Goal: Task Accomplishment & Management: Manage account settings

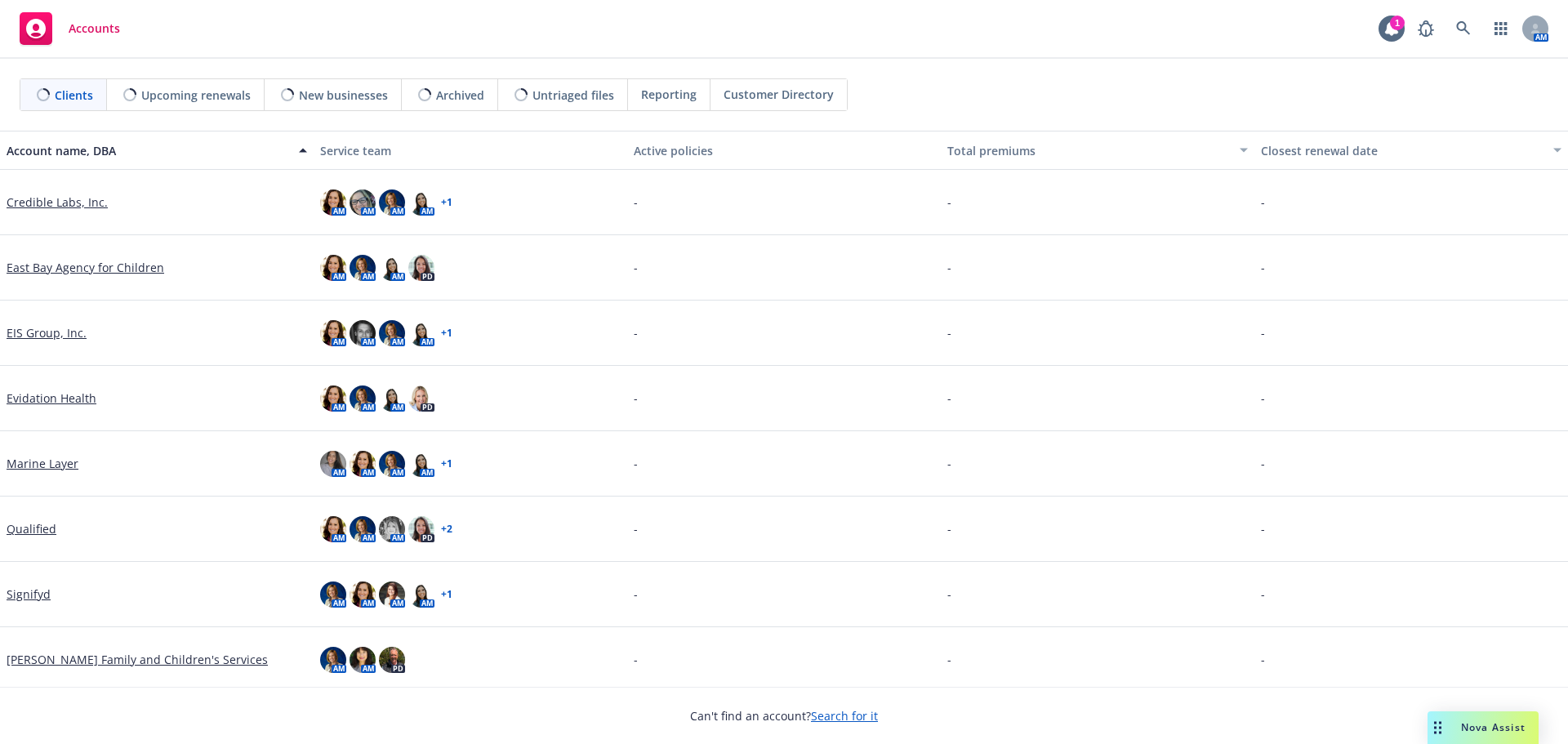
scroll to position [201, 0]
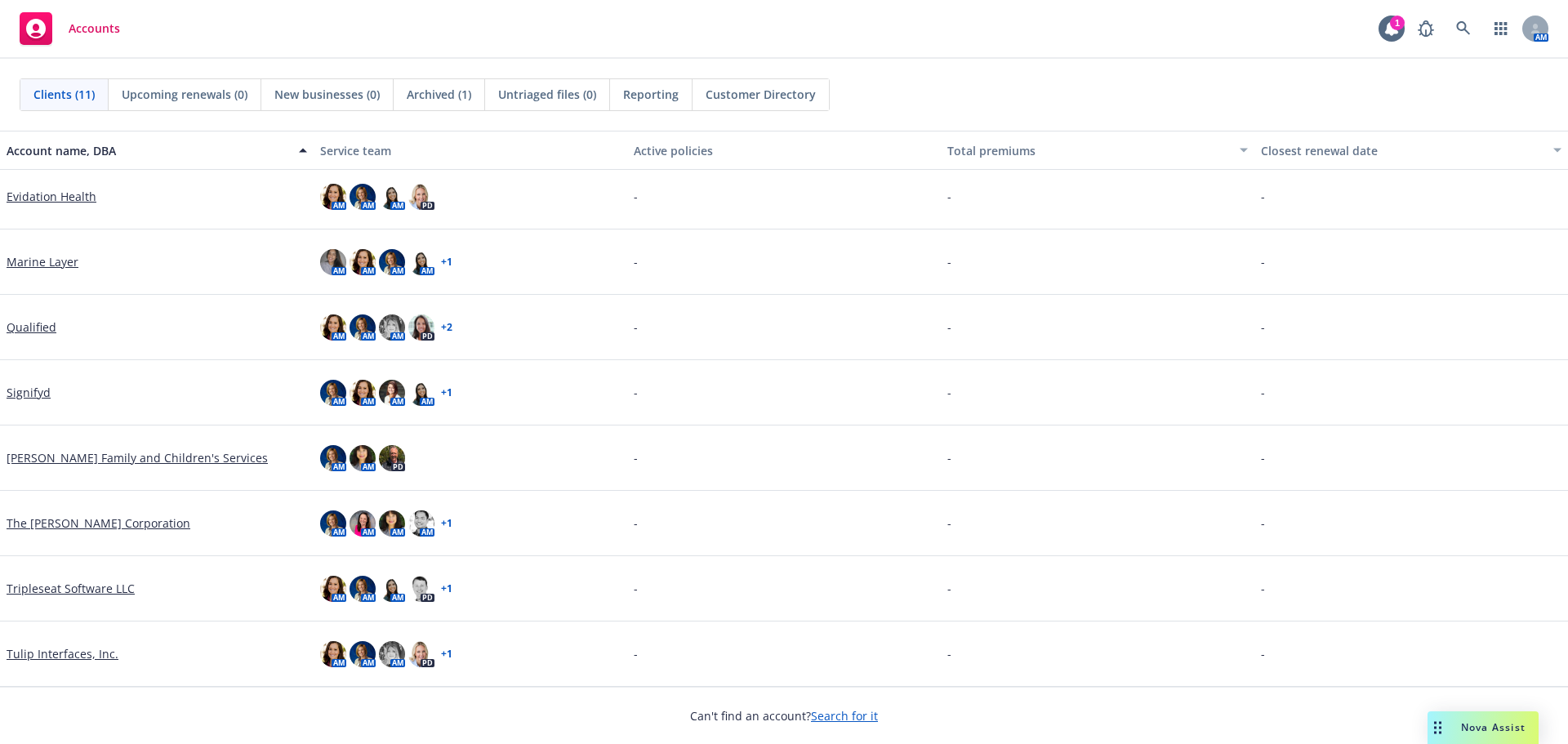
click at [26, 393] on link "Signifyd" at bounding box center [28, 392] width 44 height 17
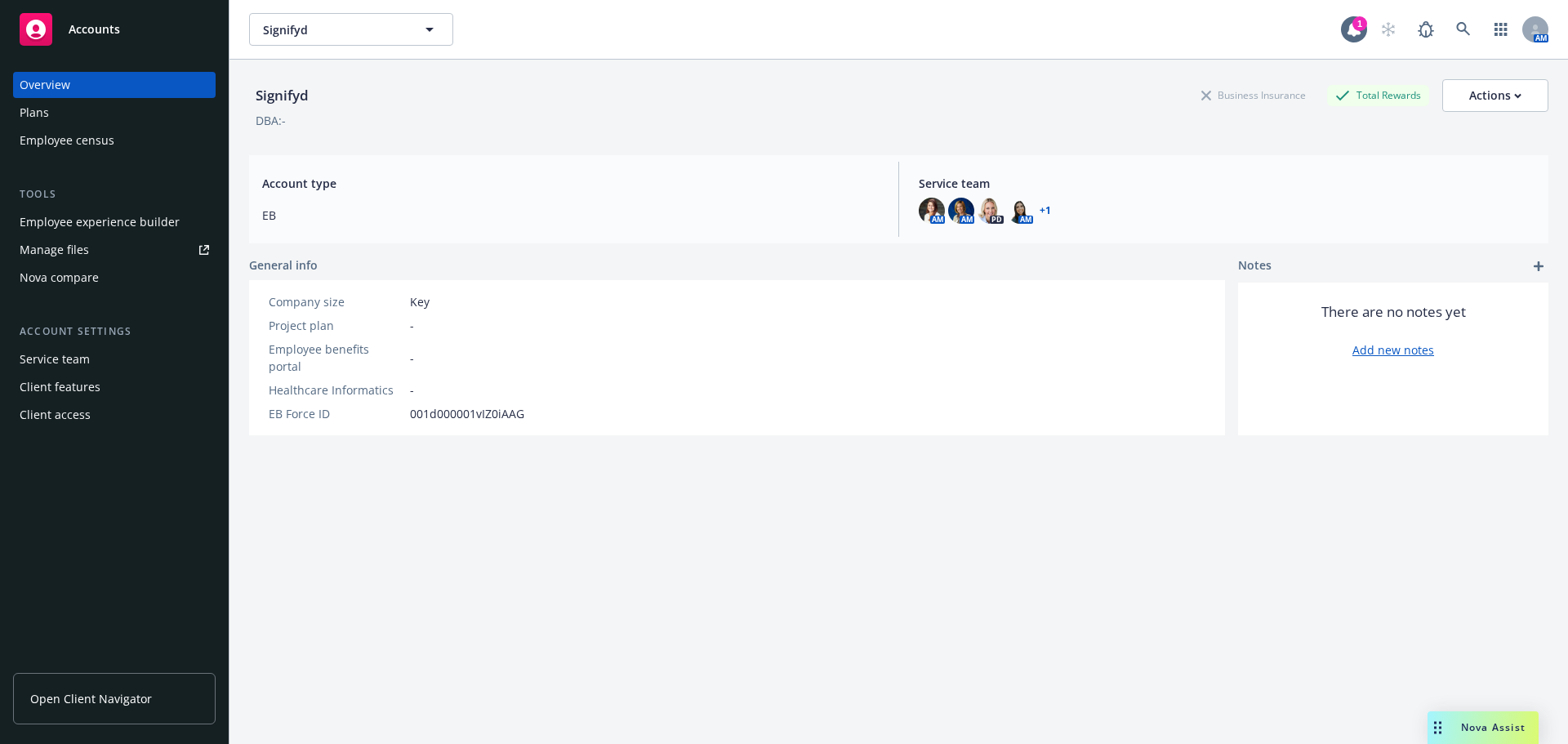
click at [103, 219] on div "Employee experience builder" at bounding box center [100, 221] width 160 height 26
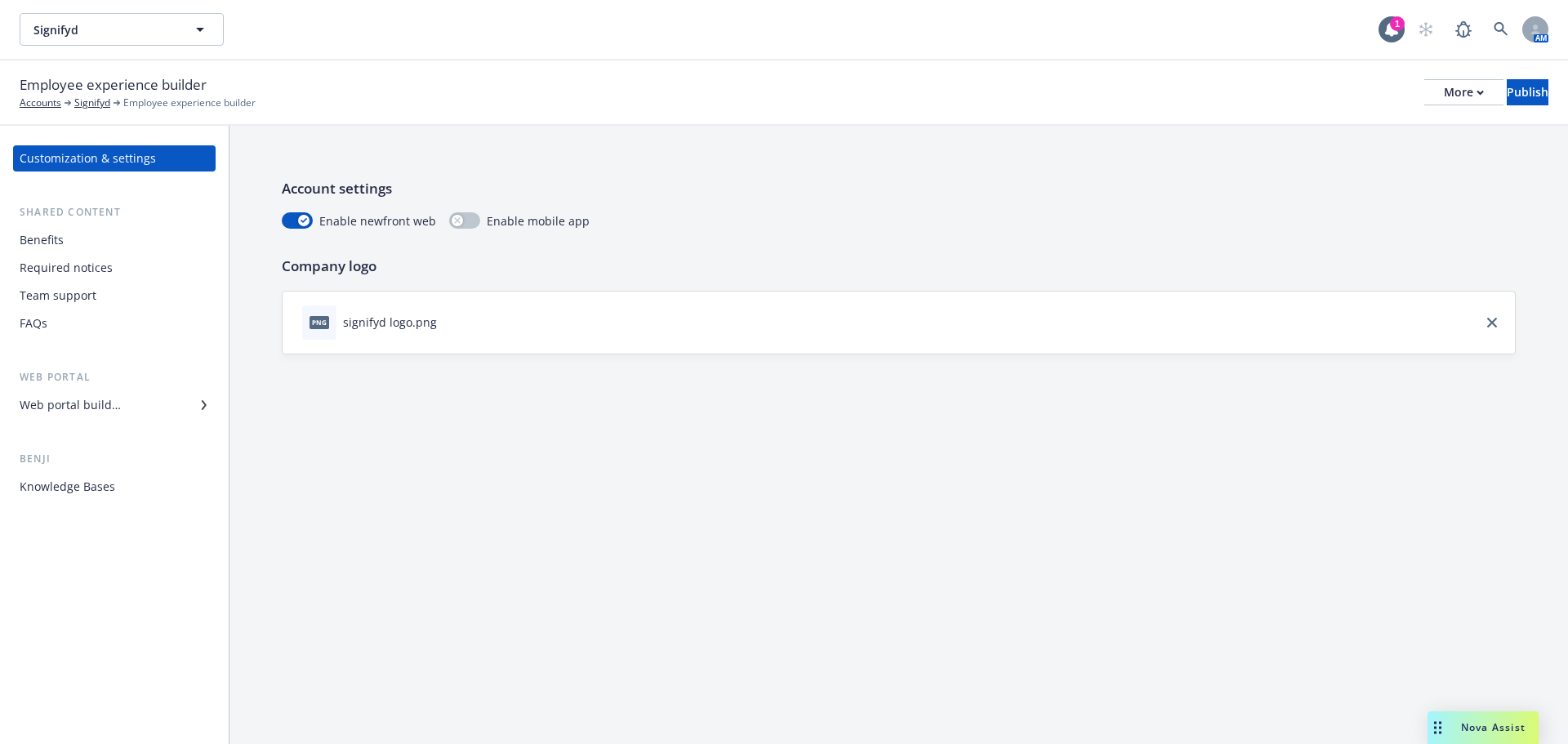
click at [202, 402] on icon at bounding box center [203, 404] width 5 height 10
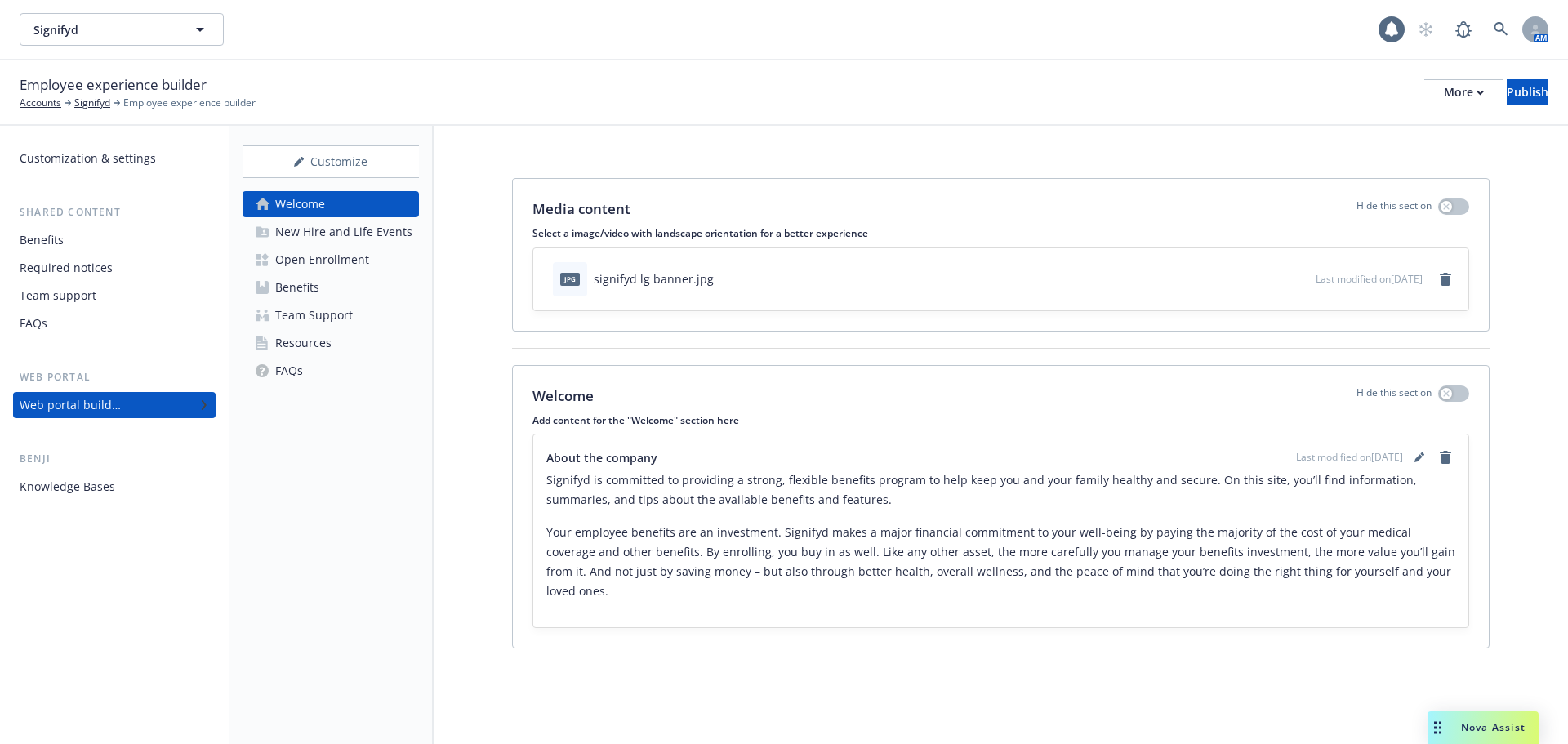
click at [313, 260] on div "Open Enrollment" at bounding box center [322, 260] width 94 height 26
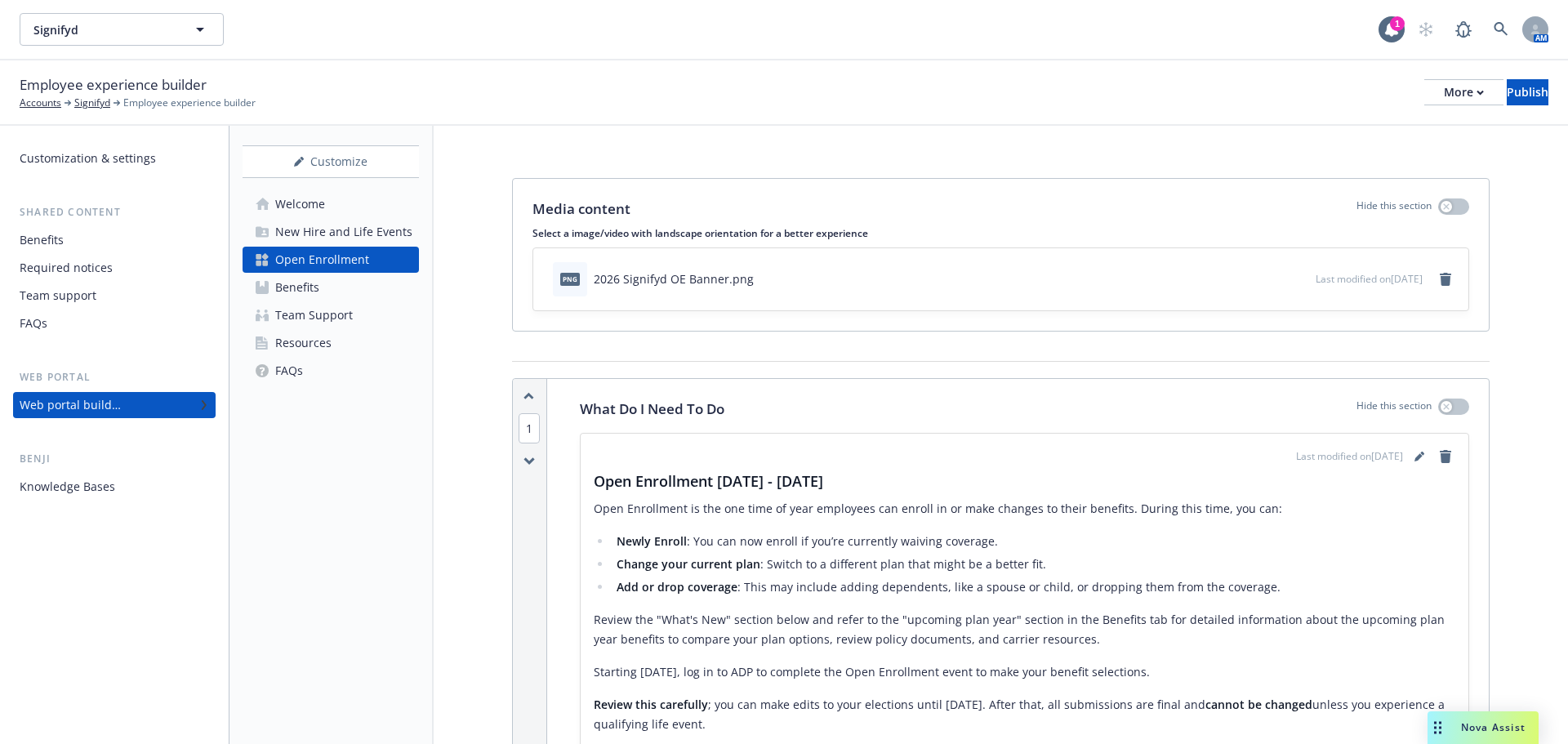
scroll to position [82, 0]
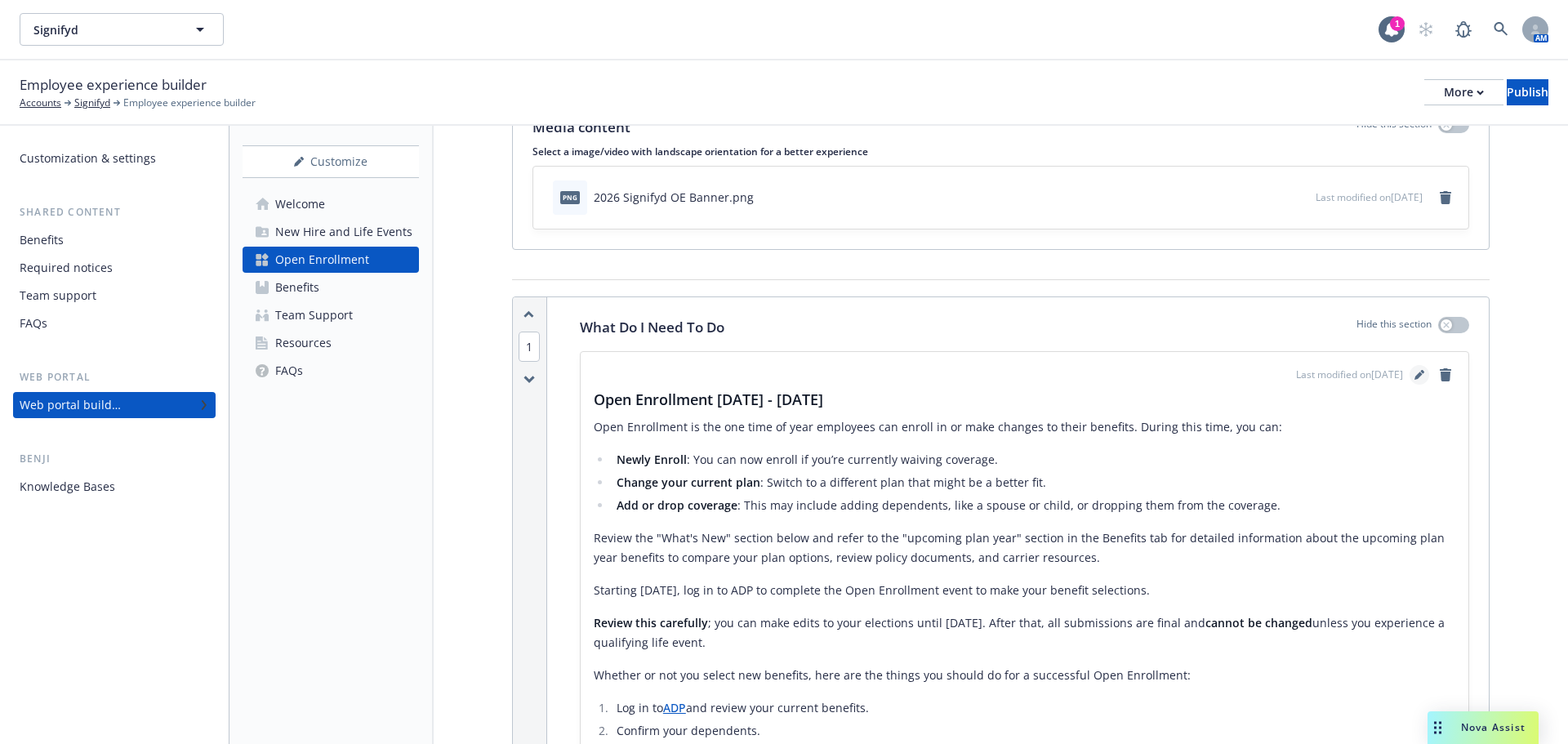
click at [1415, 374] on icon "editPencil" at bounding box center [1419, 375] width 8 height 8
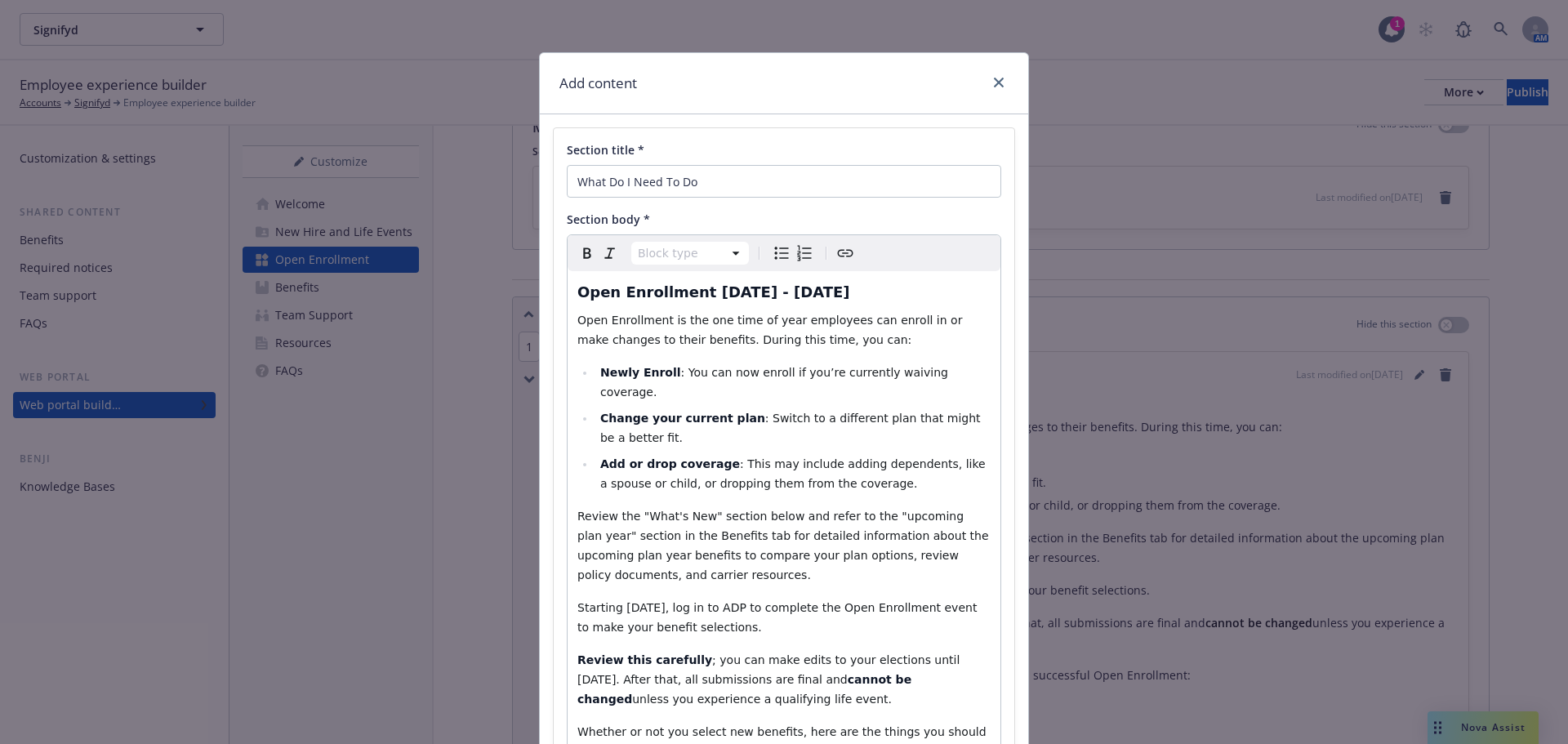
select select "h3"
click at [784, 290] on span "Open Enrollment [DATE] - [DATE]" at bounding box center [713, 291] width 272 height 17
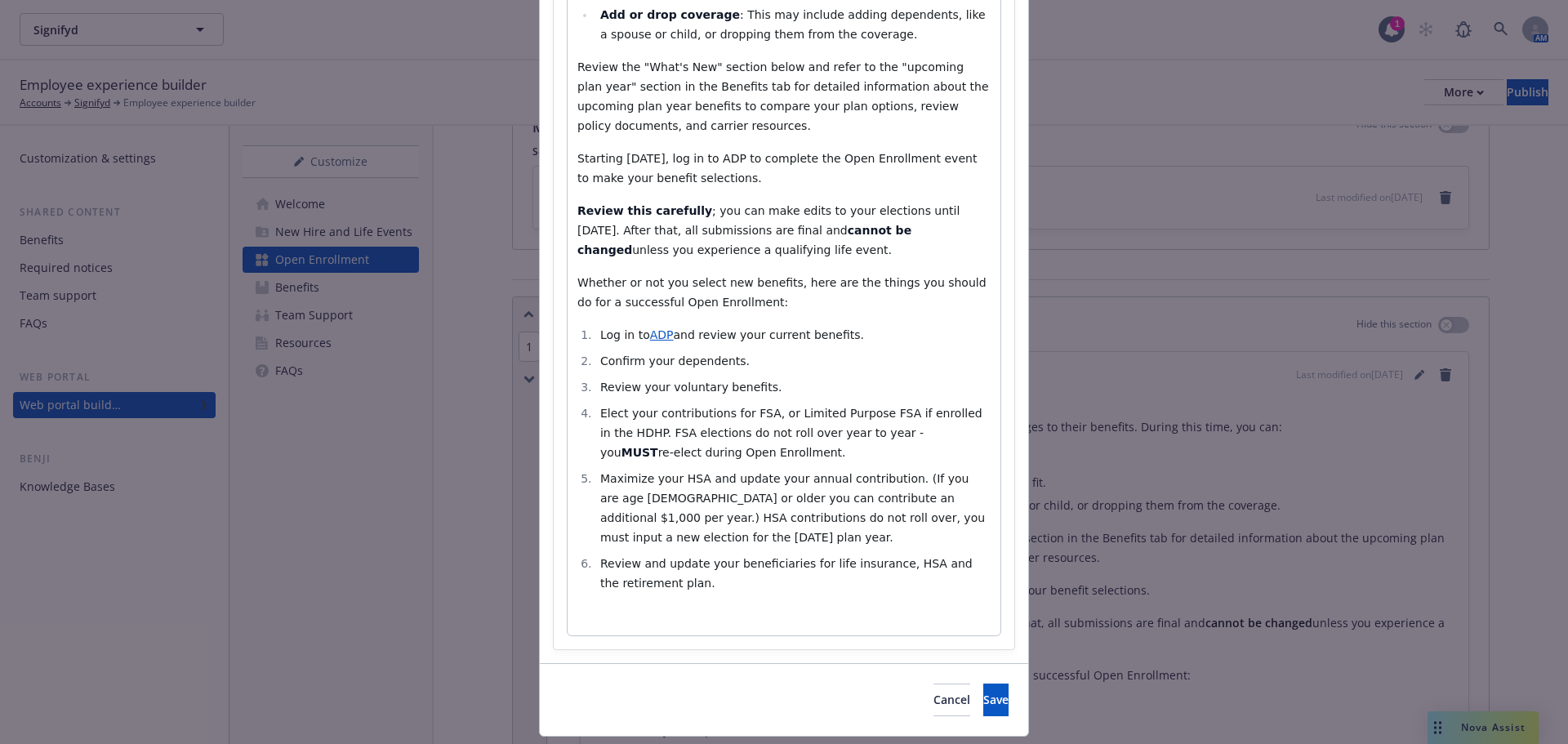
scroll to position [454, 0]
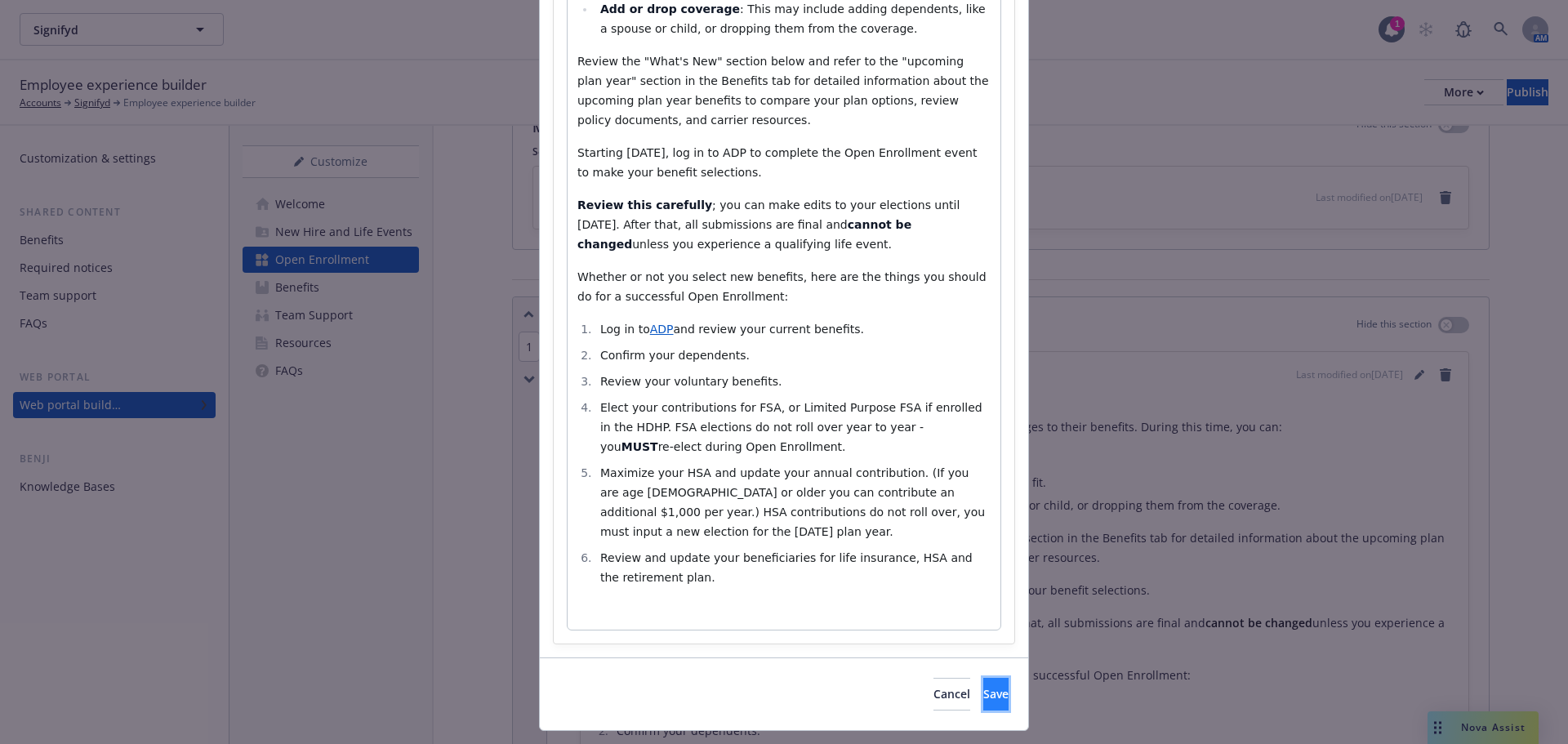
click at [983, 686] on span "Save" at bounding box center [996, 693] width 26 height 15
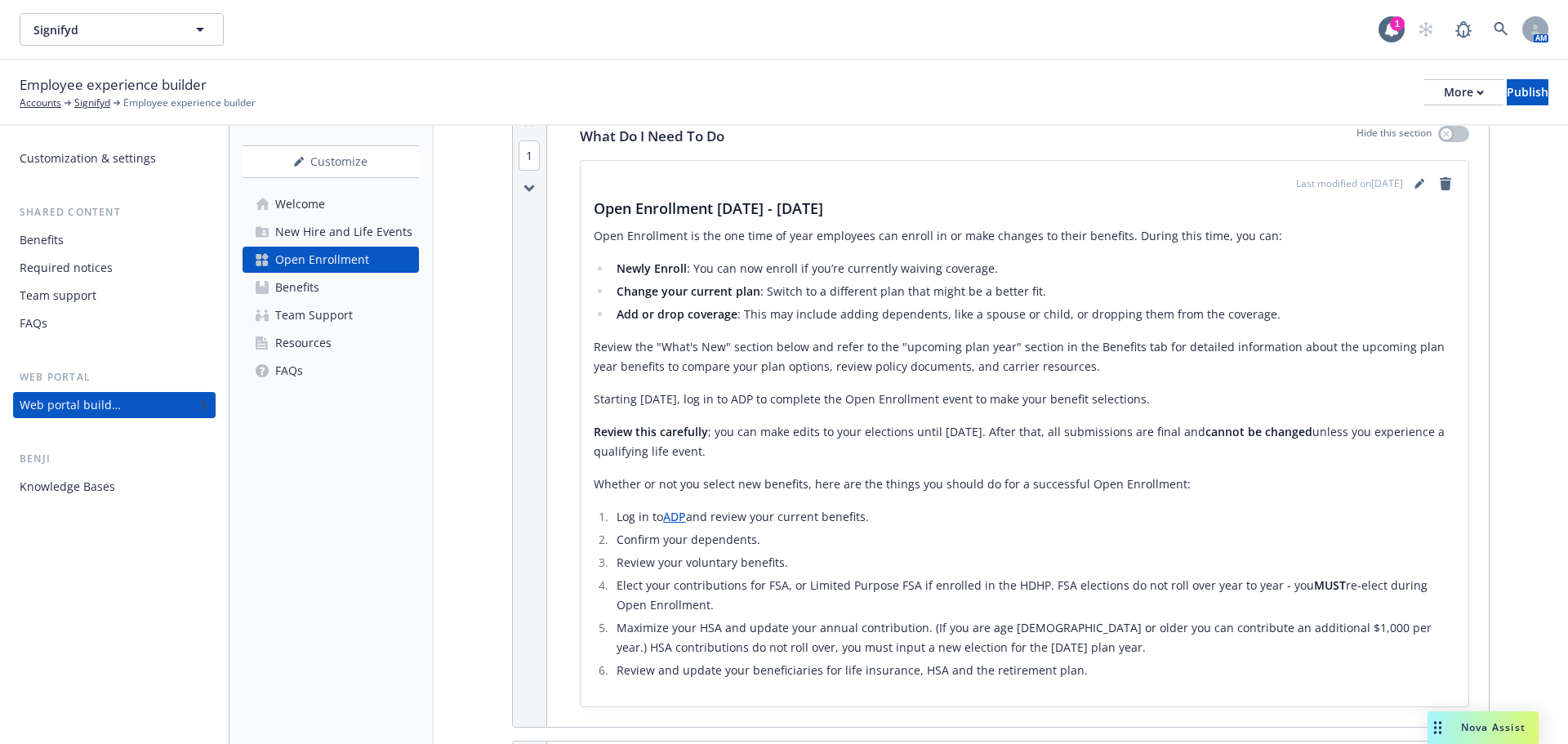
scroll to position [327, 0]
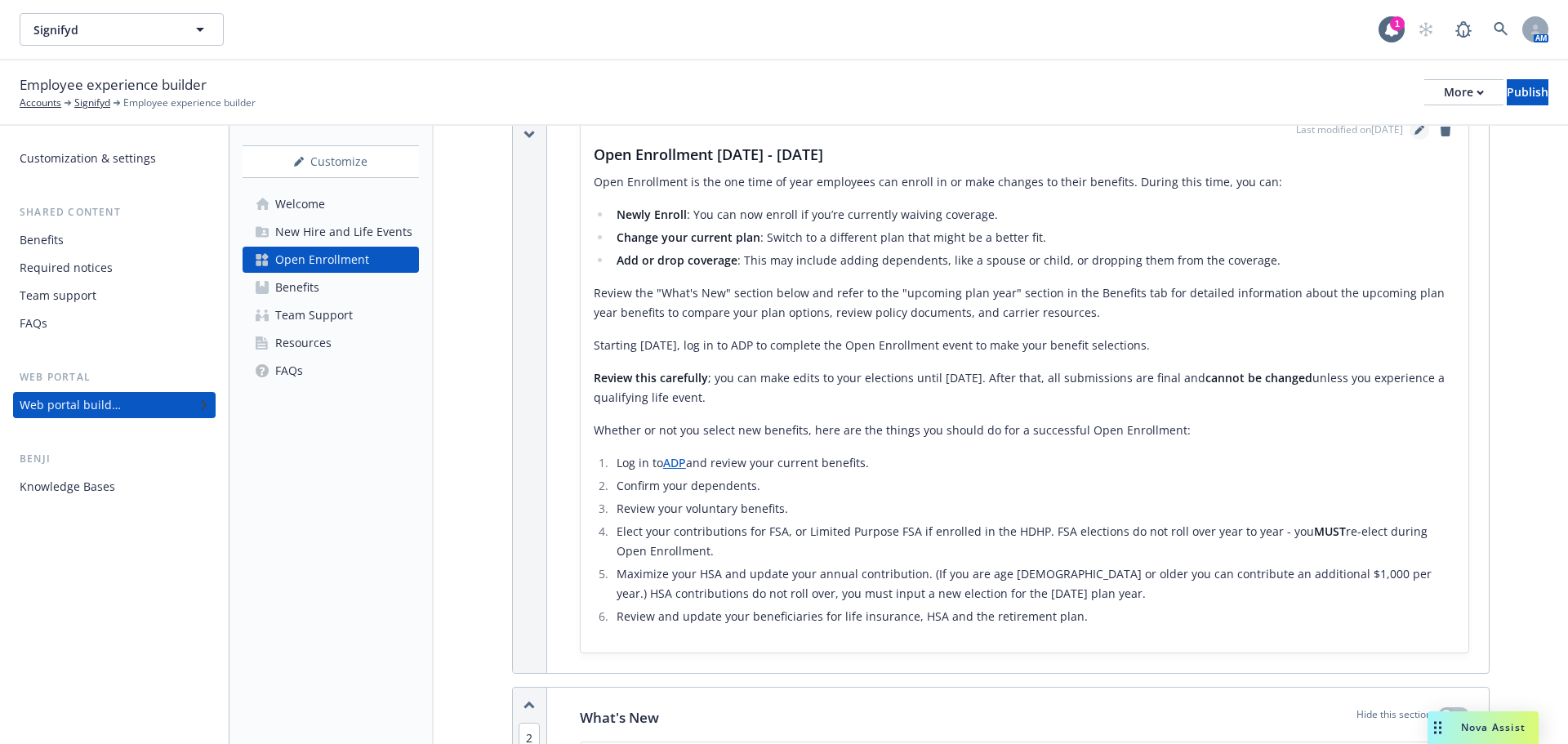
click at [1415, 130] on icon "editPencil" at bounding box center [1419, 130] width 8 height 8
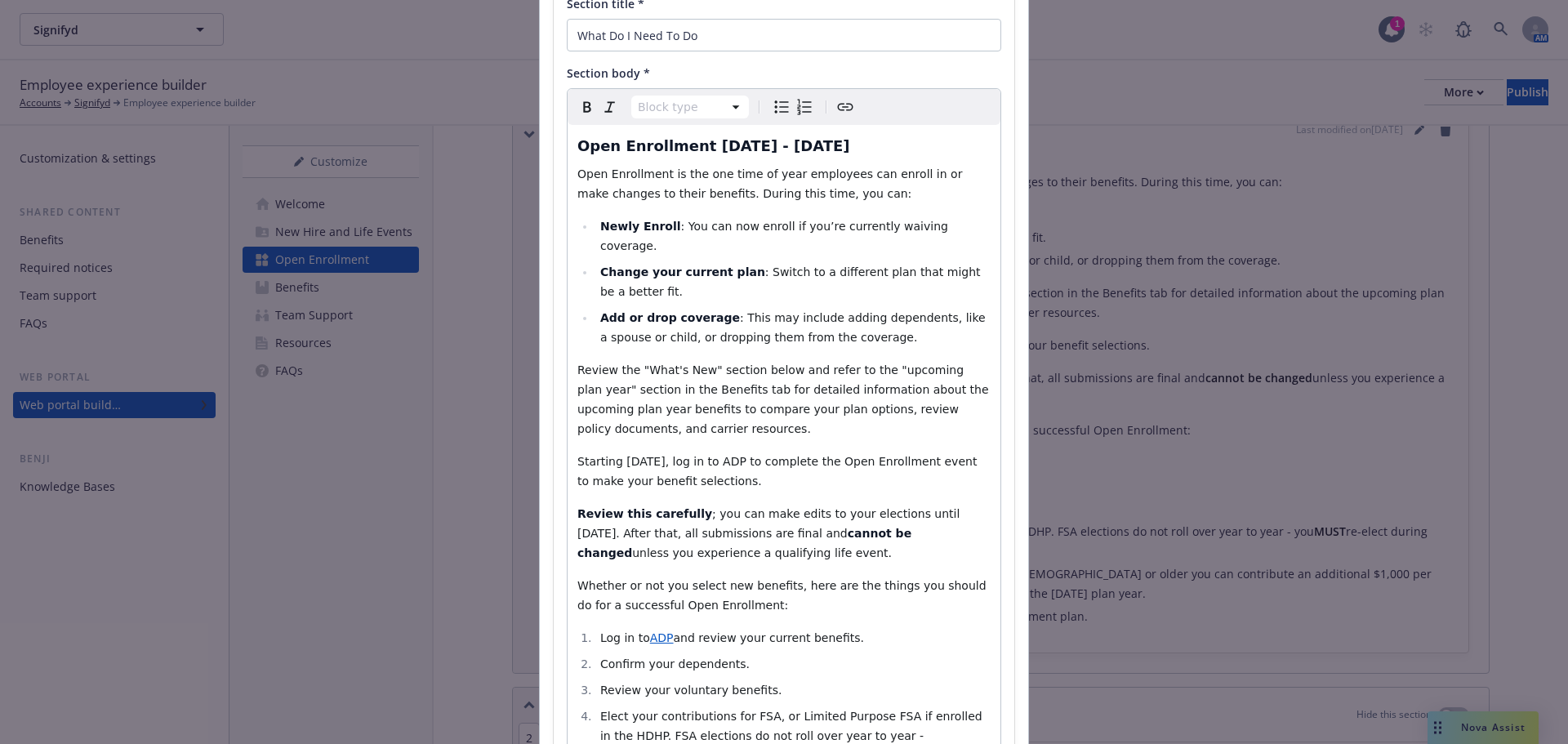
scroll to position [163, 0]
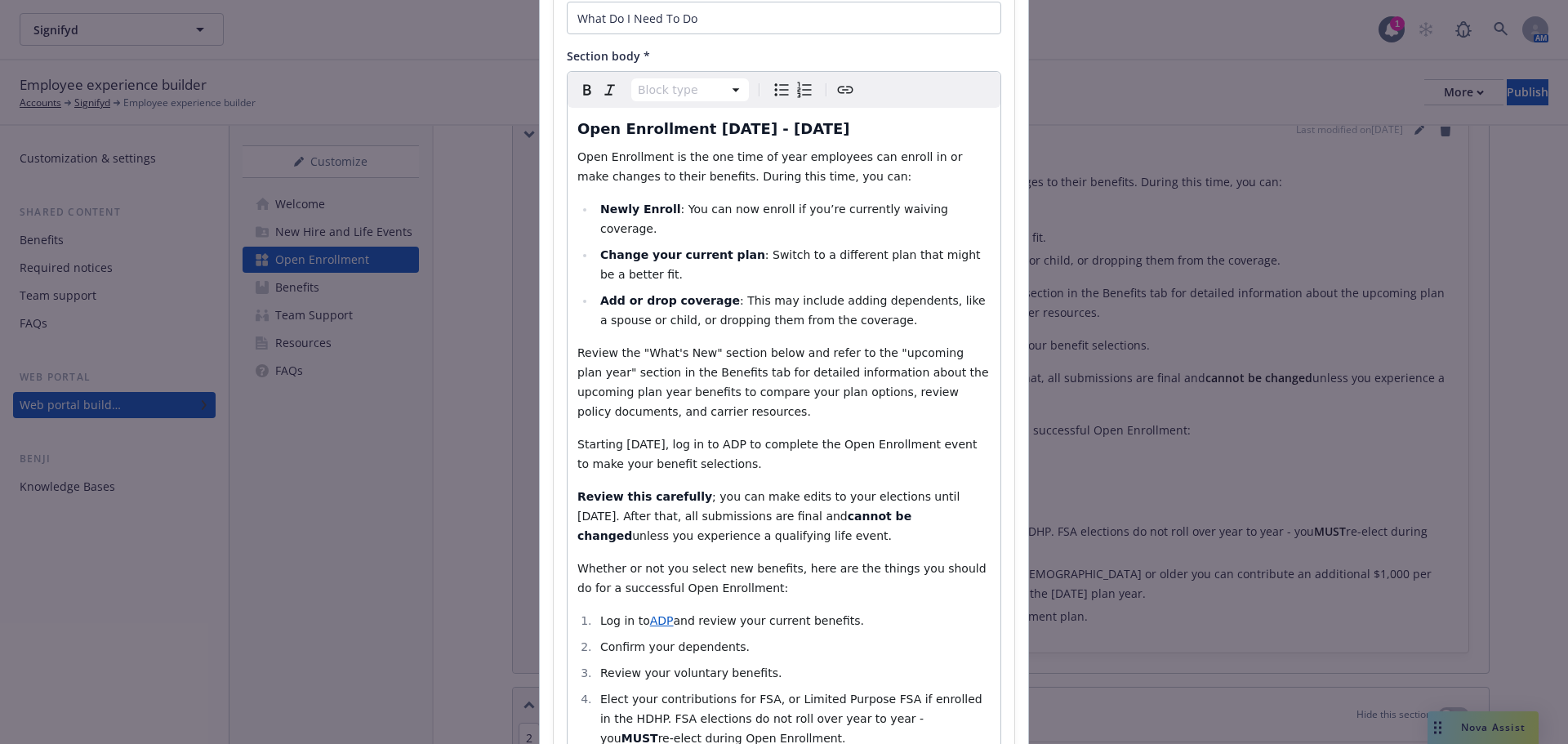
click at [961, 490] on span "; you can make edits to your elections until [DATE]. After that, all submission…" at bounding box center [771, 506] width 386 height 33
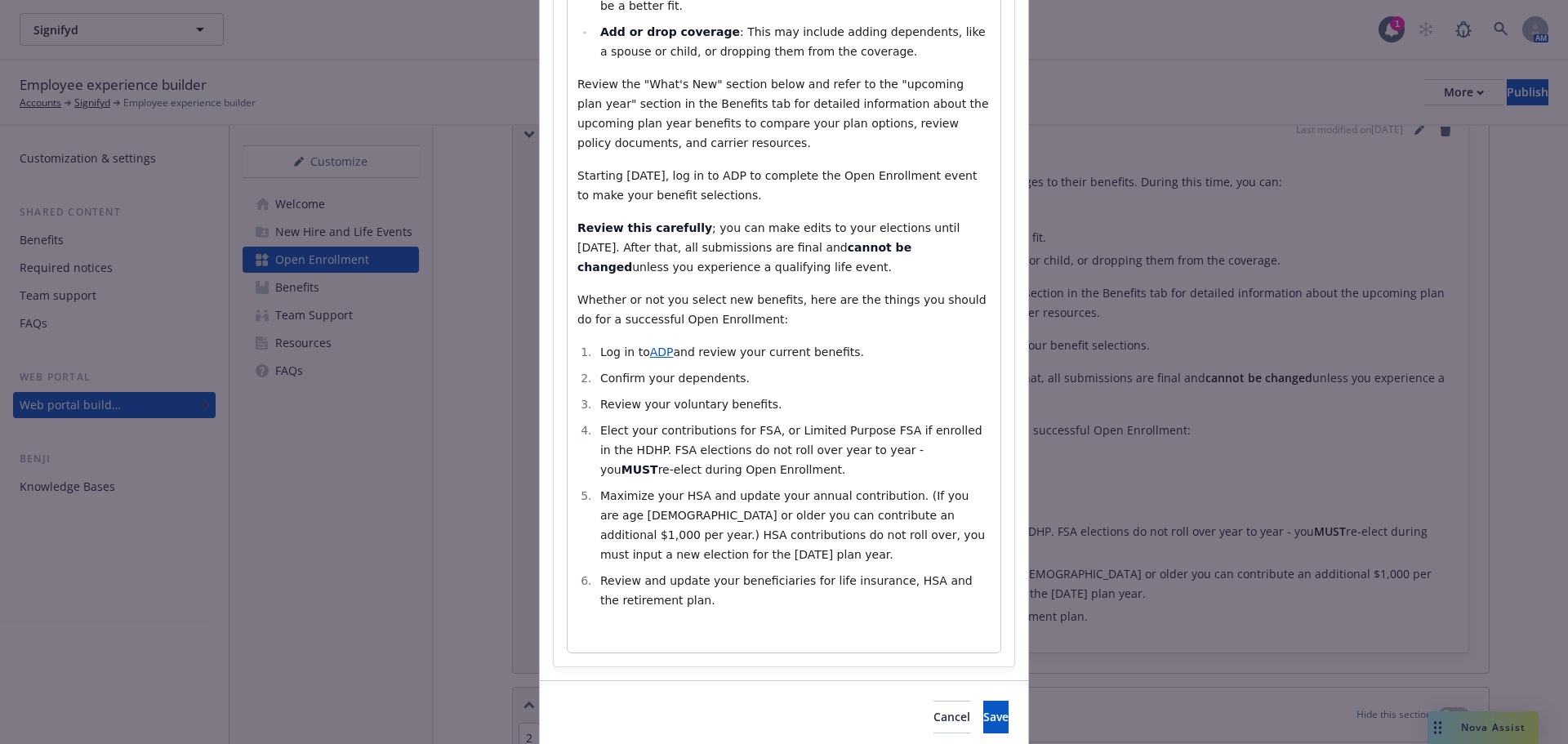
scroll to position [454, 0]
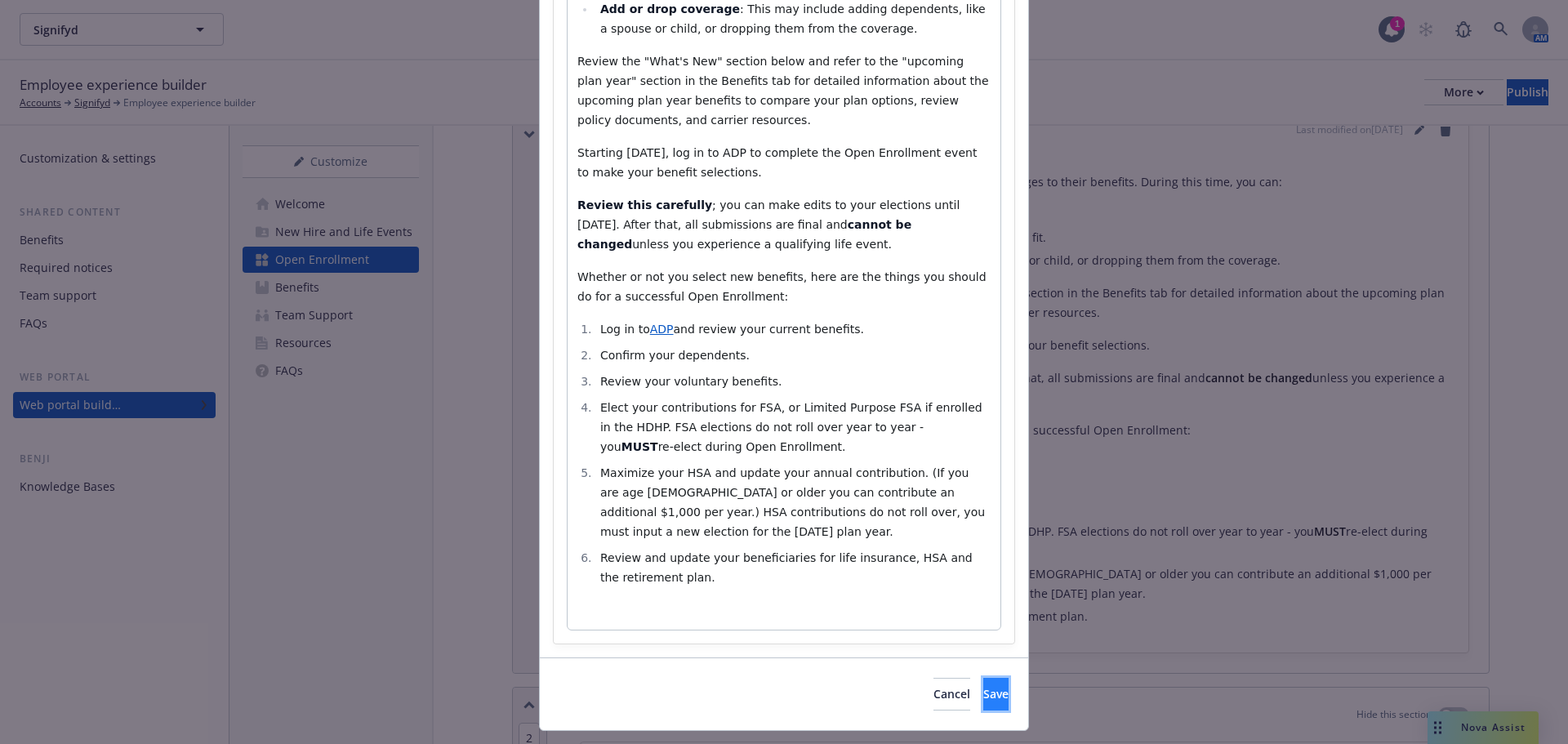
click at [983, 686] on span "Save" at bounding box center [996, 693] width 26 height 15
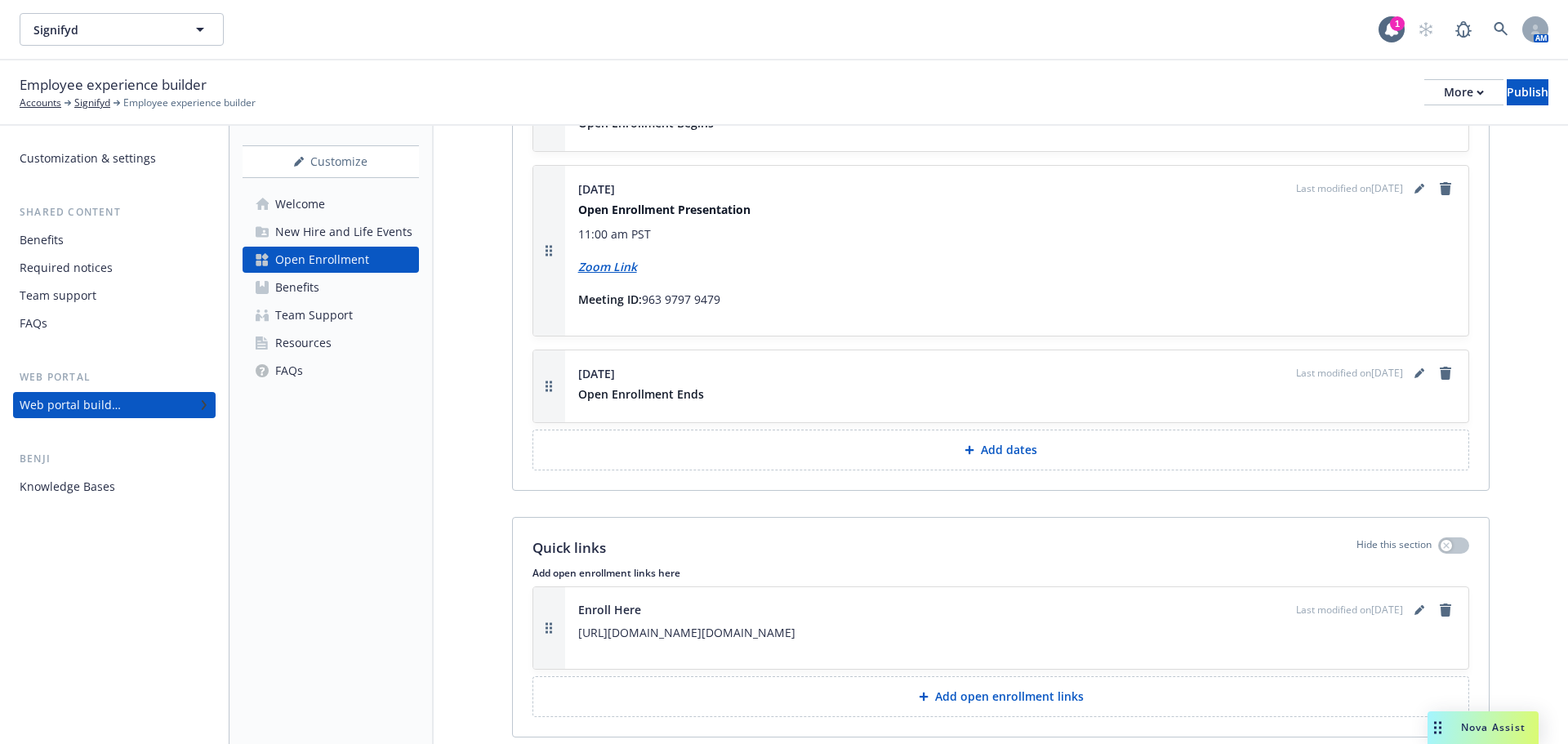
scroll to position [1470, 0]
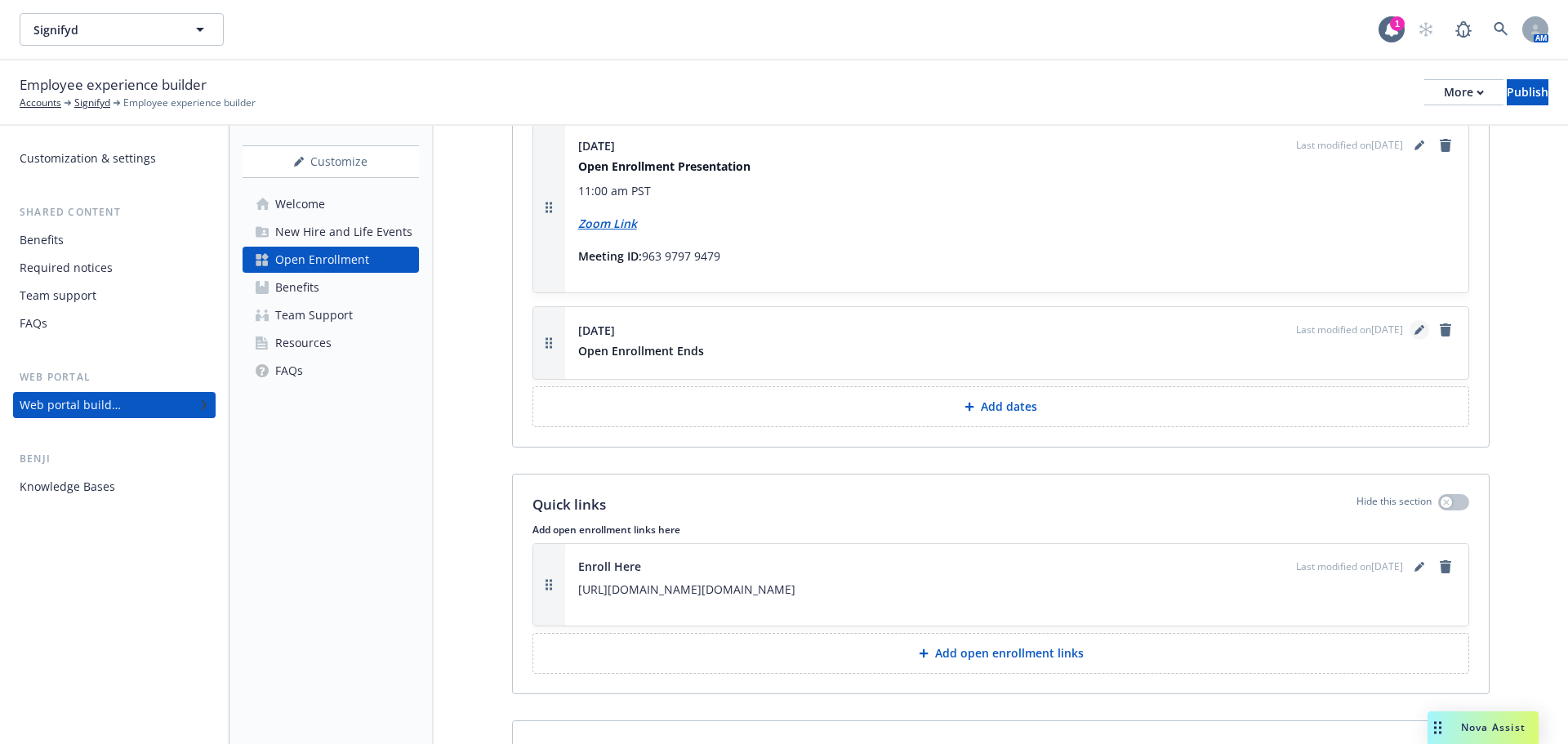
click at [1415, 328] on icon "editPencil" at bounding box center [1419, 330] width 10 height 10
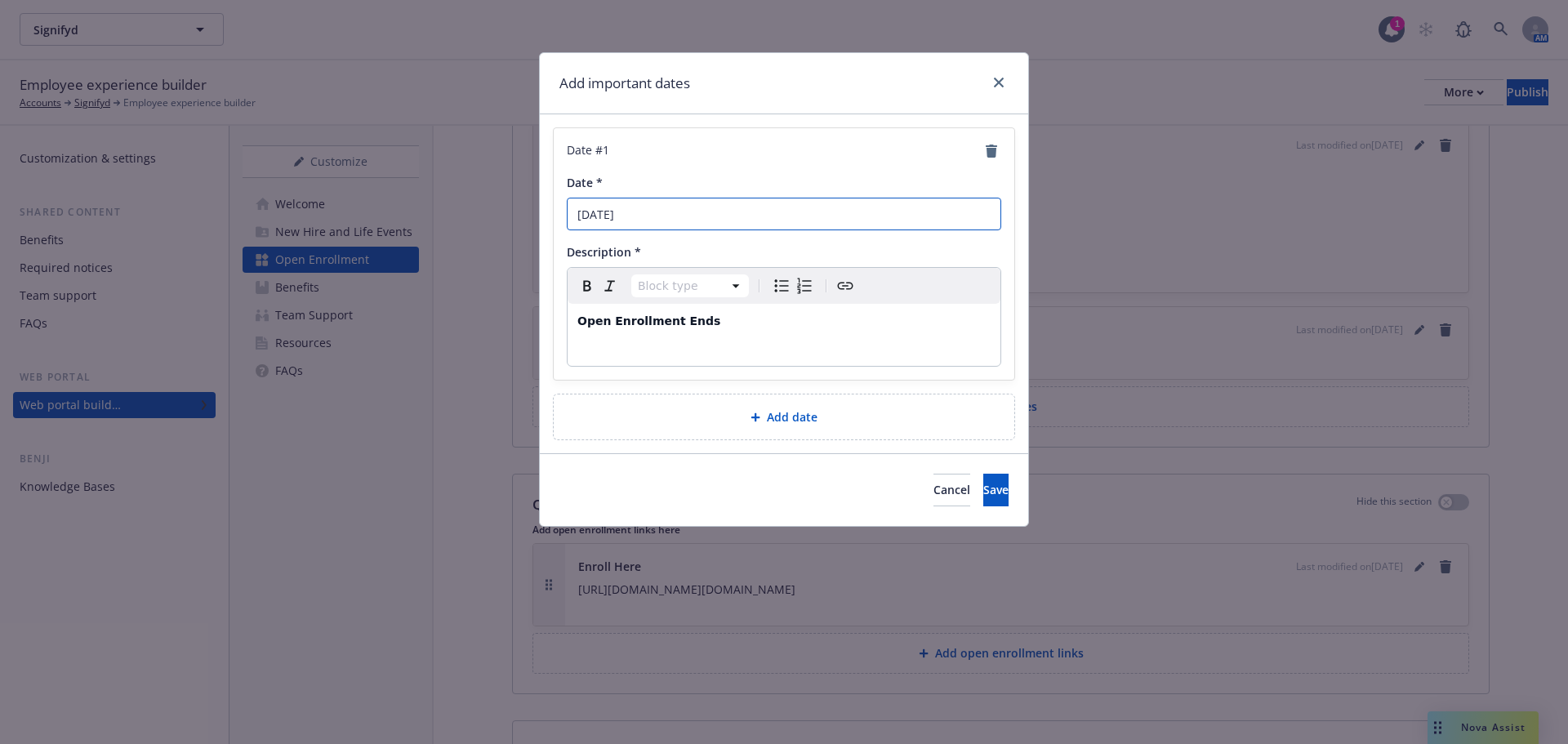
click at [599, 211] on input "[DATE]" at bounding box center [784, 214] width 435 height 33
type input "[DATE]"
click at [983, 483] on span "Save" at bounding box center [996, 489] width 26 height 15
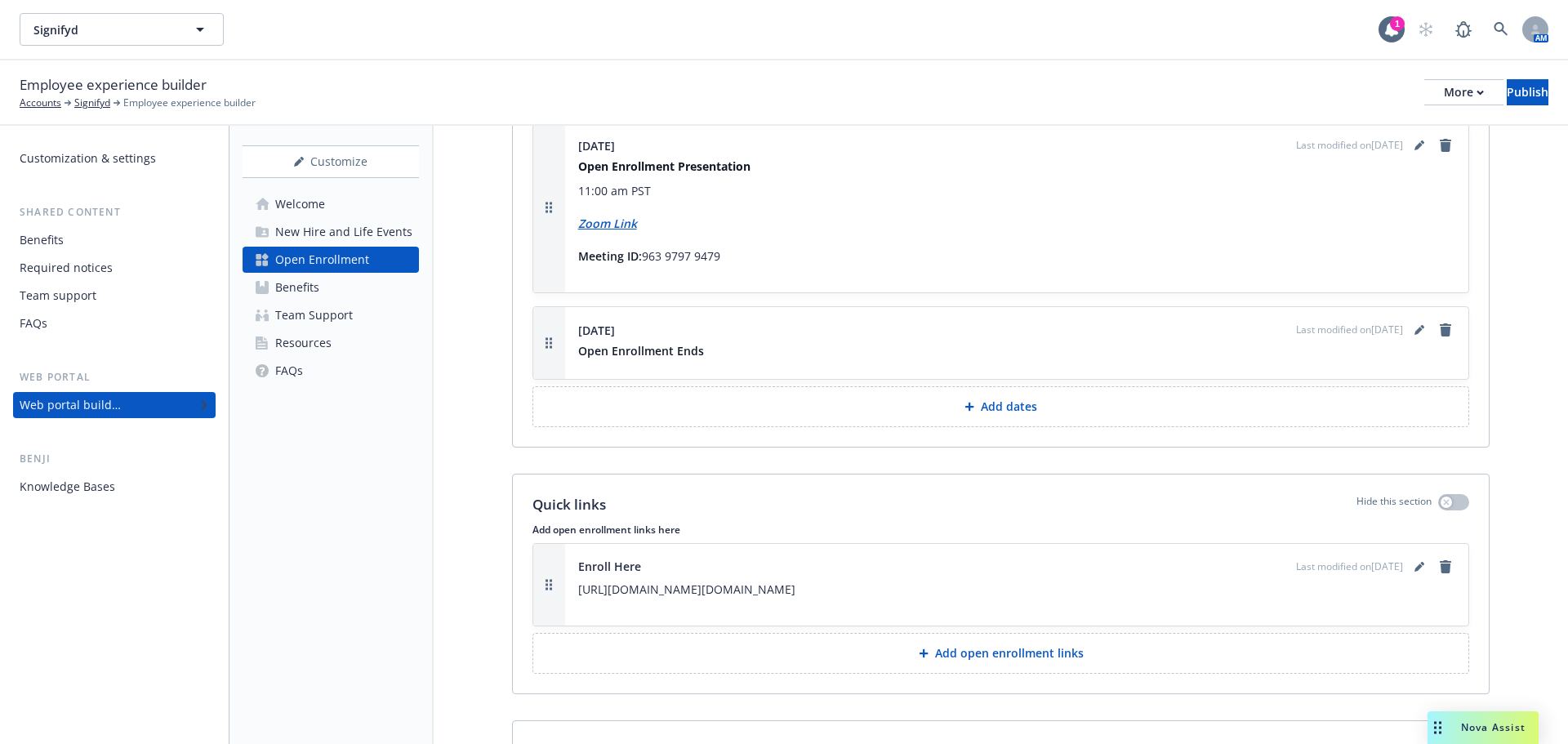
click at [277, 260] on div "Open Enrollment" at bounding box center [322, 260] width 94 height 26
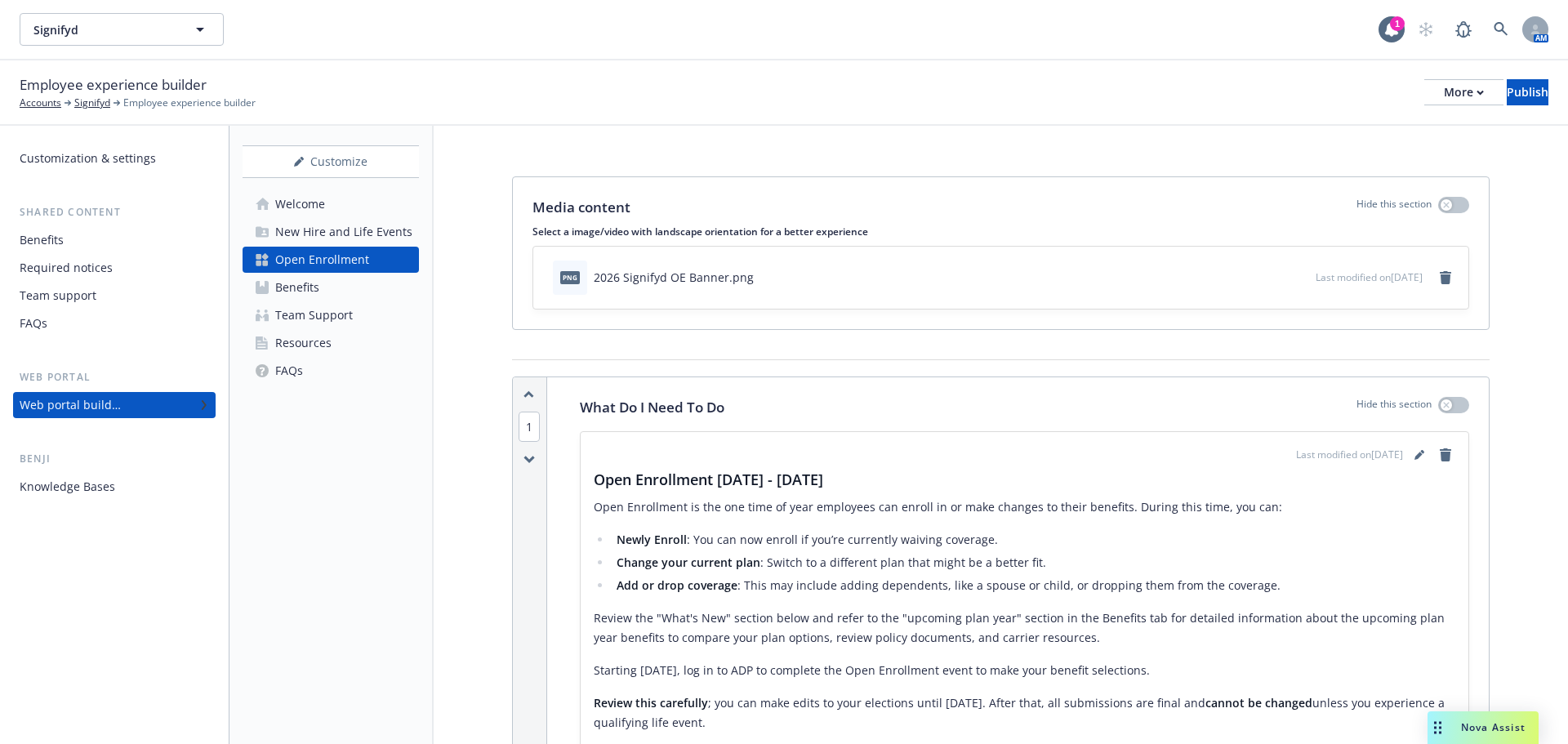
scroll to position [0, 0]
